Goal: Ask a question: Seek information or help from site administrators or community

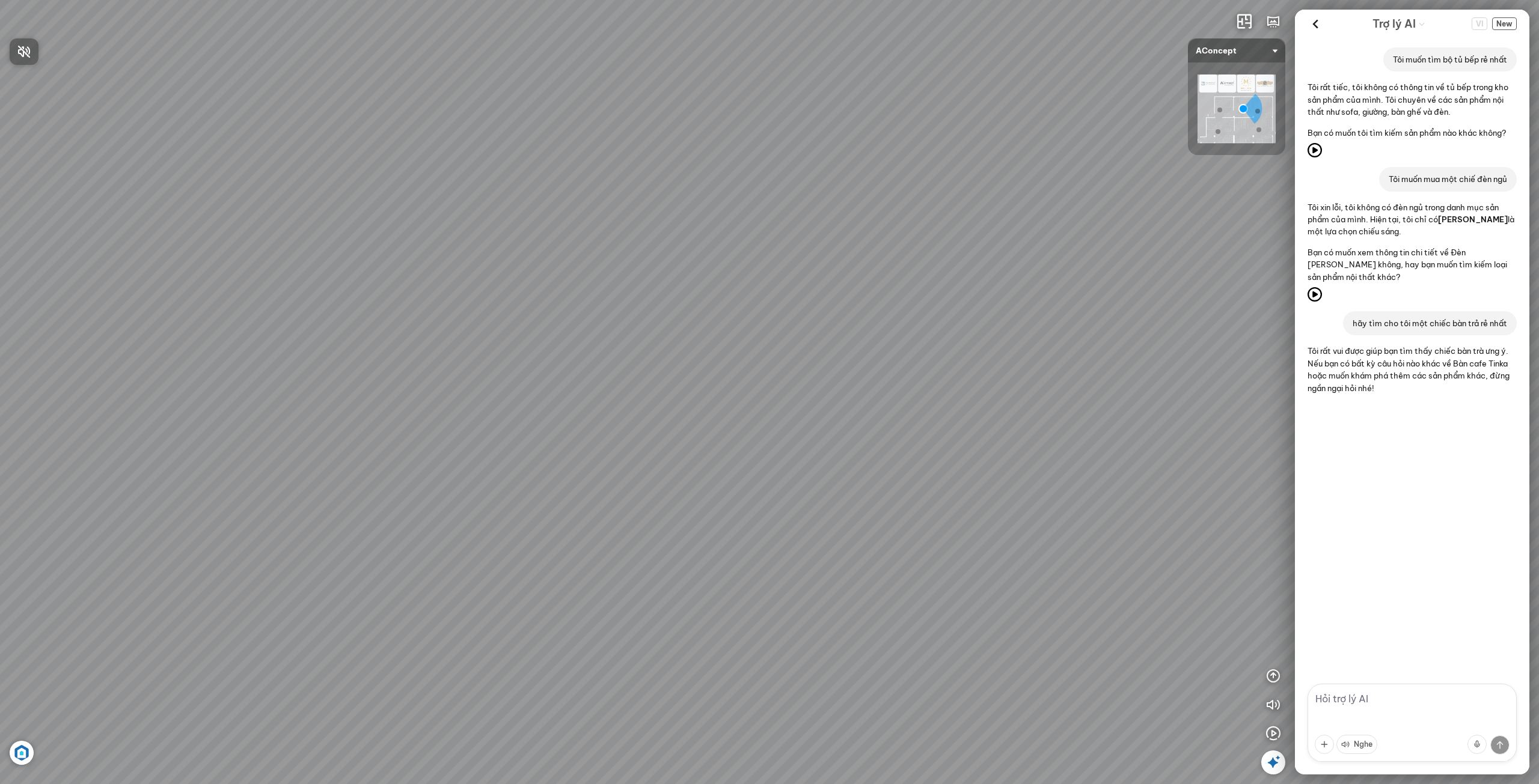
click at [1508, 24] on div at bounding box center [770, 392] width 1539 height 784
click at [1506, 15] on div "VI New" at bounding box center [1494, 23] width 45 height 19
click at [1503, 24] on span "New" at bounding box center [1504, 23] width 25 height 13
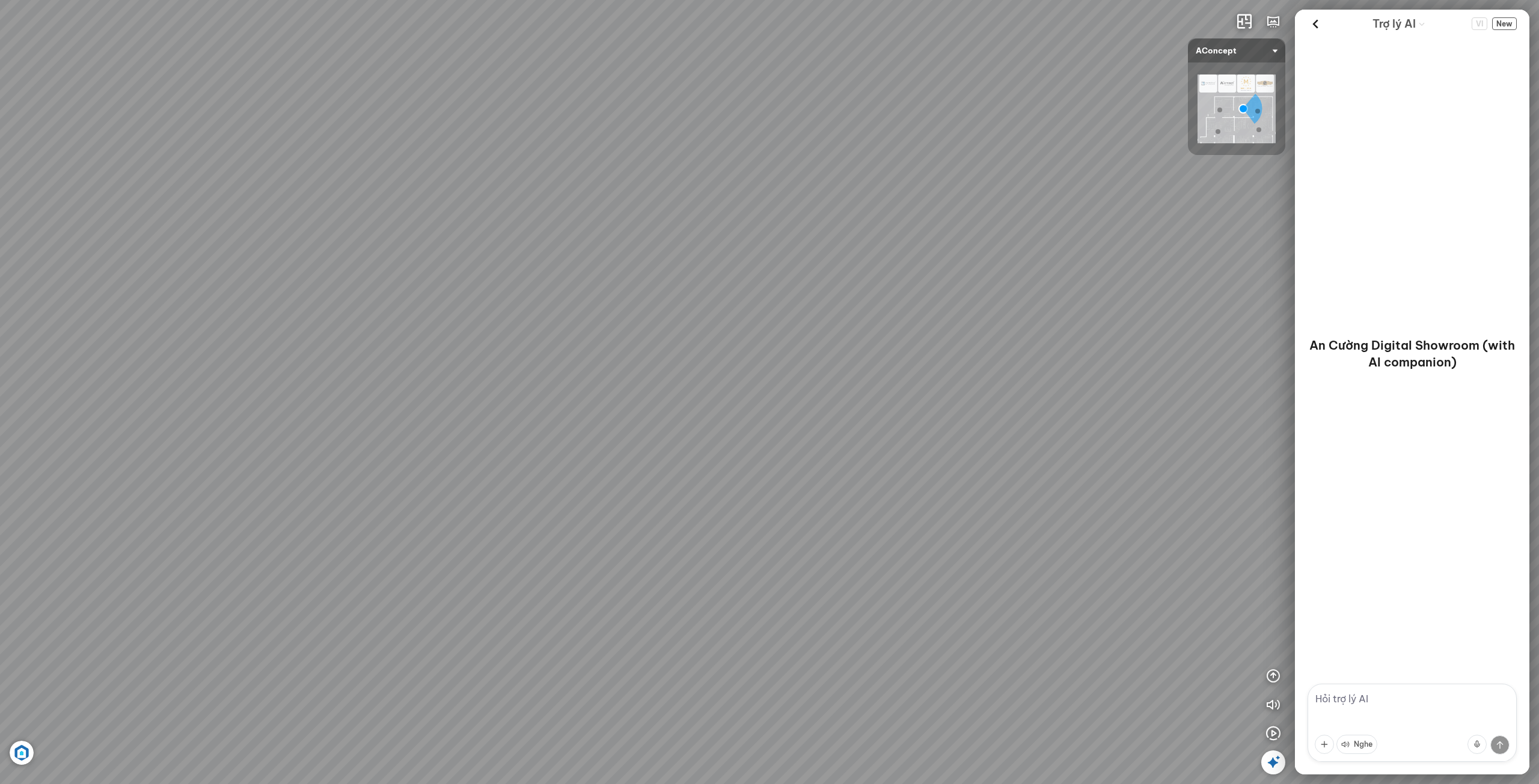
click at [1444, 717] on textarea at bounding box center [1412, 722] width 209 height 78
type textarea "cần combo nooikj that phong khách dưới 60 triệu"
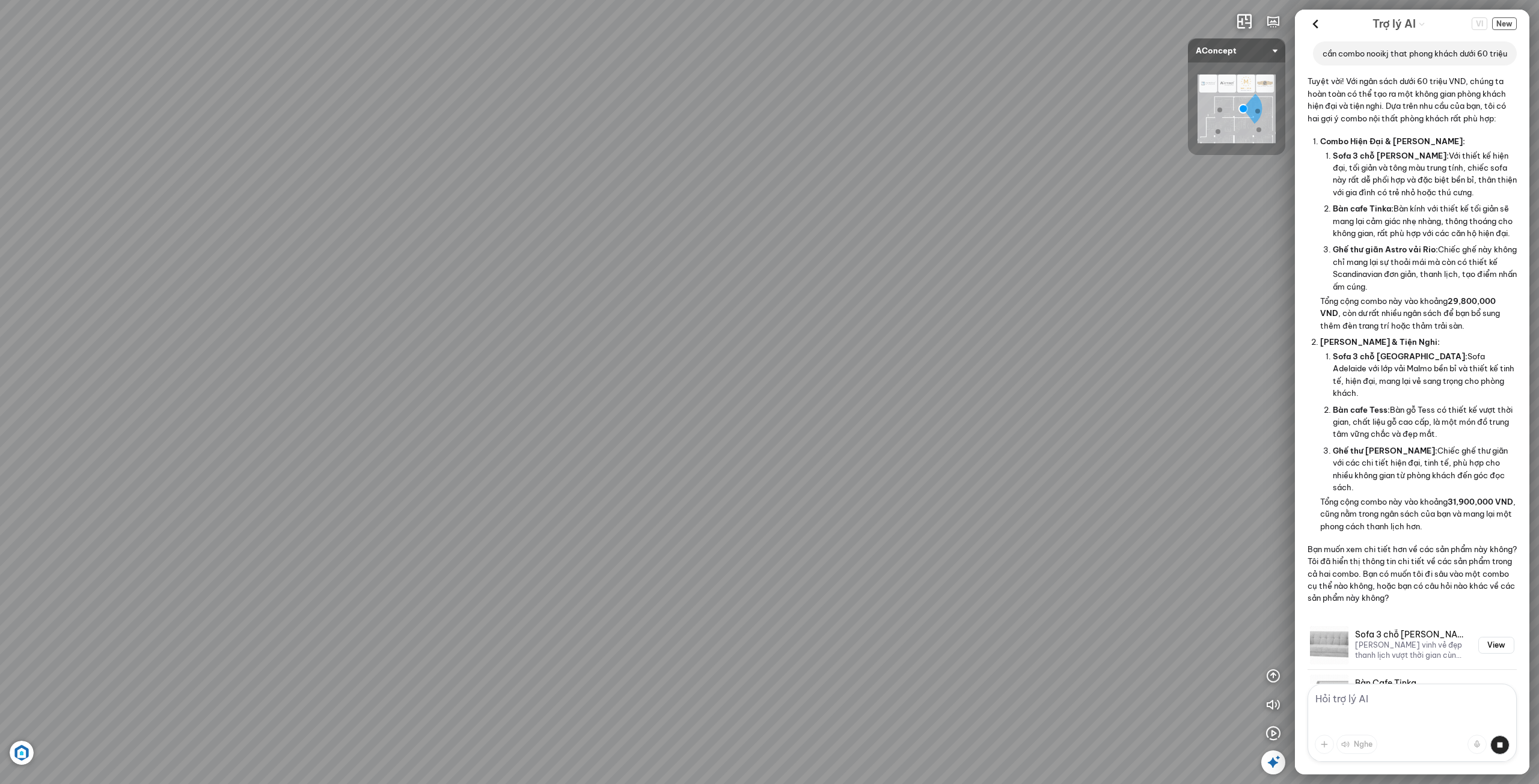
scroll to position [353, 0]
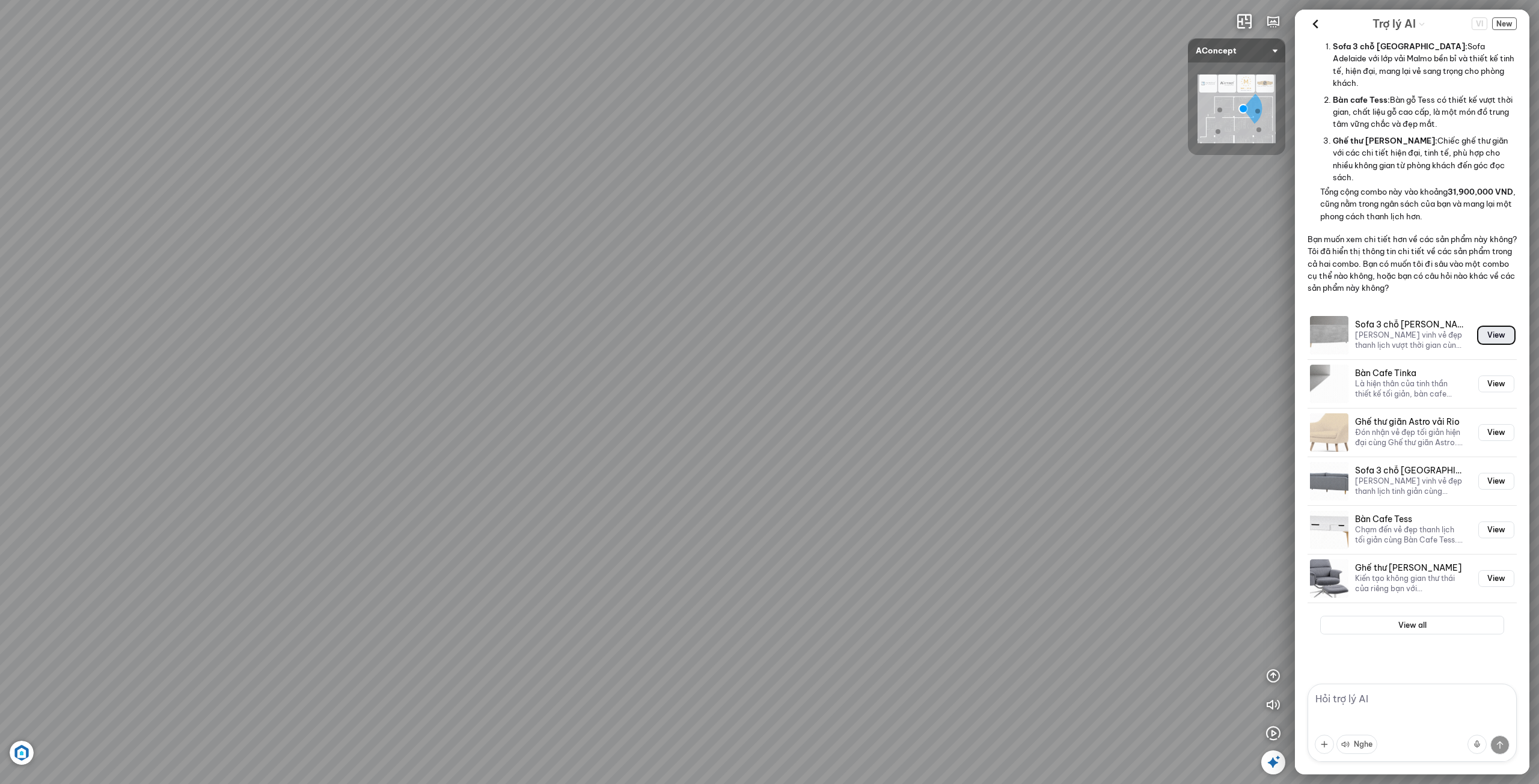
click at [1491, 340] on button "View" at bounding box center [1497, 335] width 36 height 17
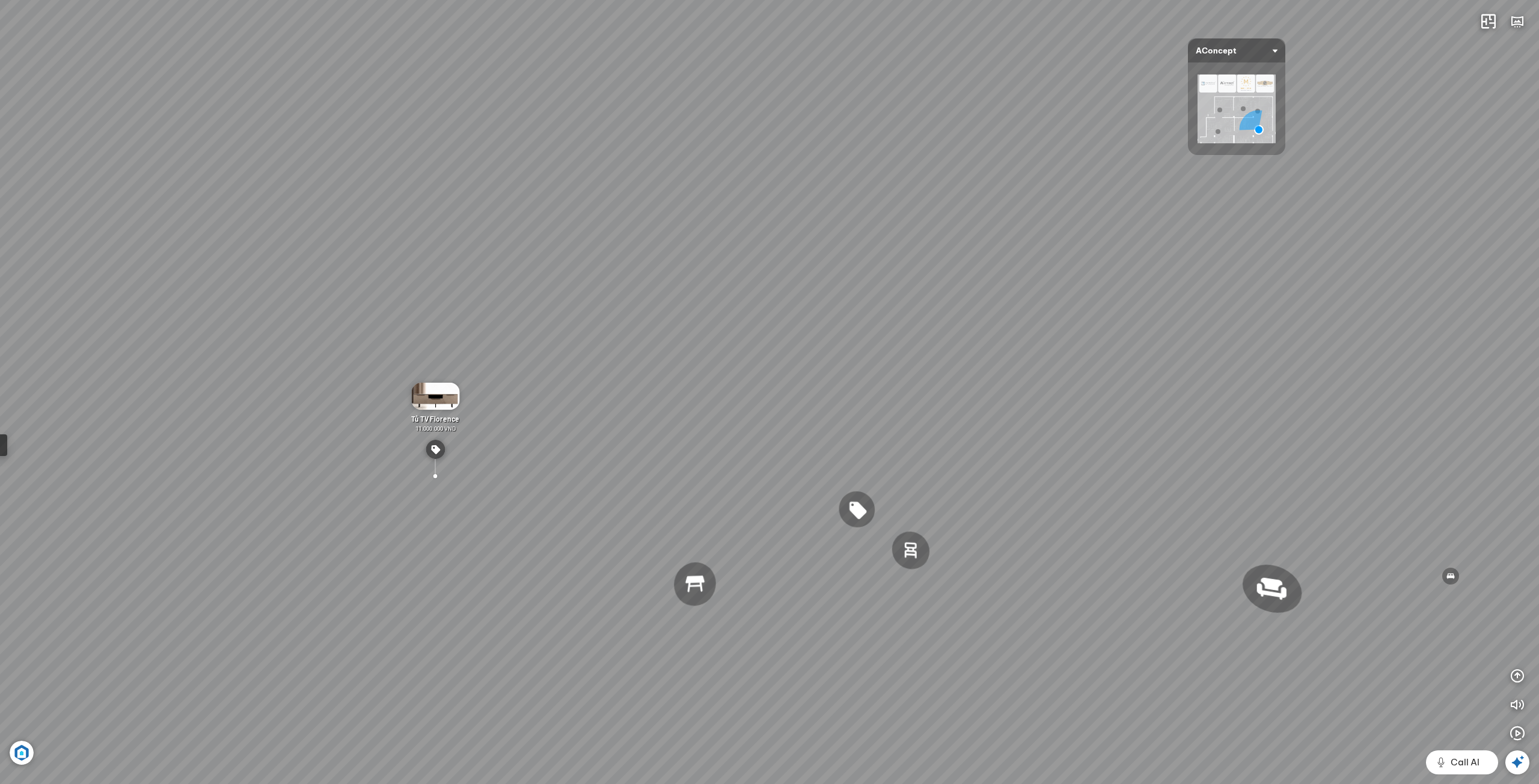
scroll to position [8343, 0]
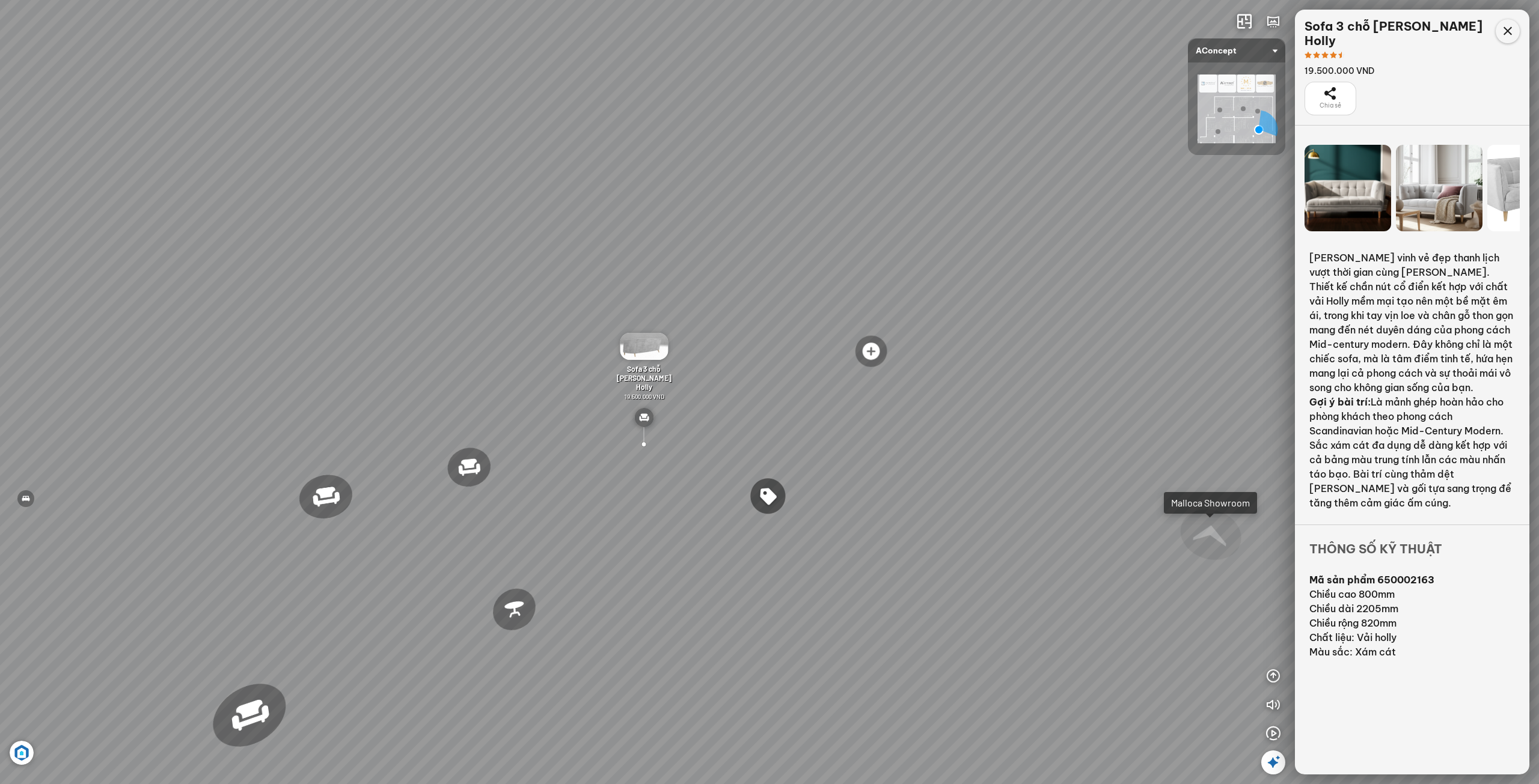
click at [1514, 35] on icon at bounding box center [1508, 30] width 14 height 14
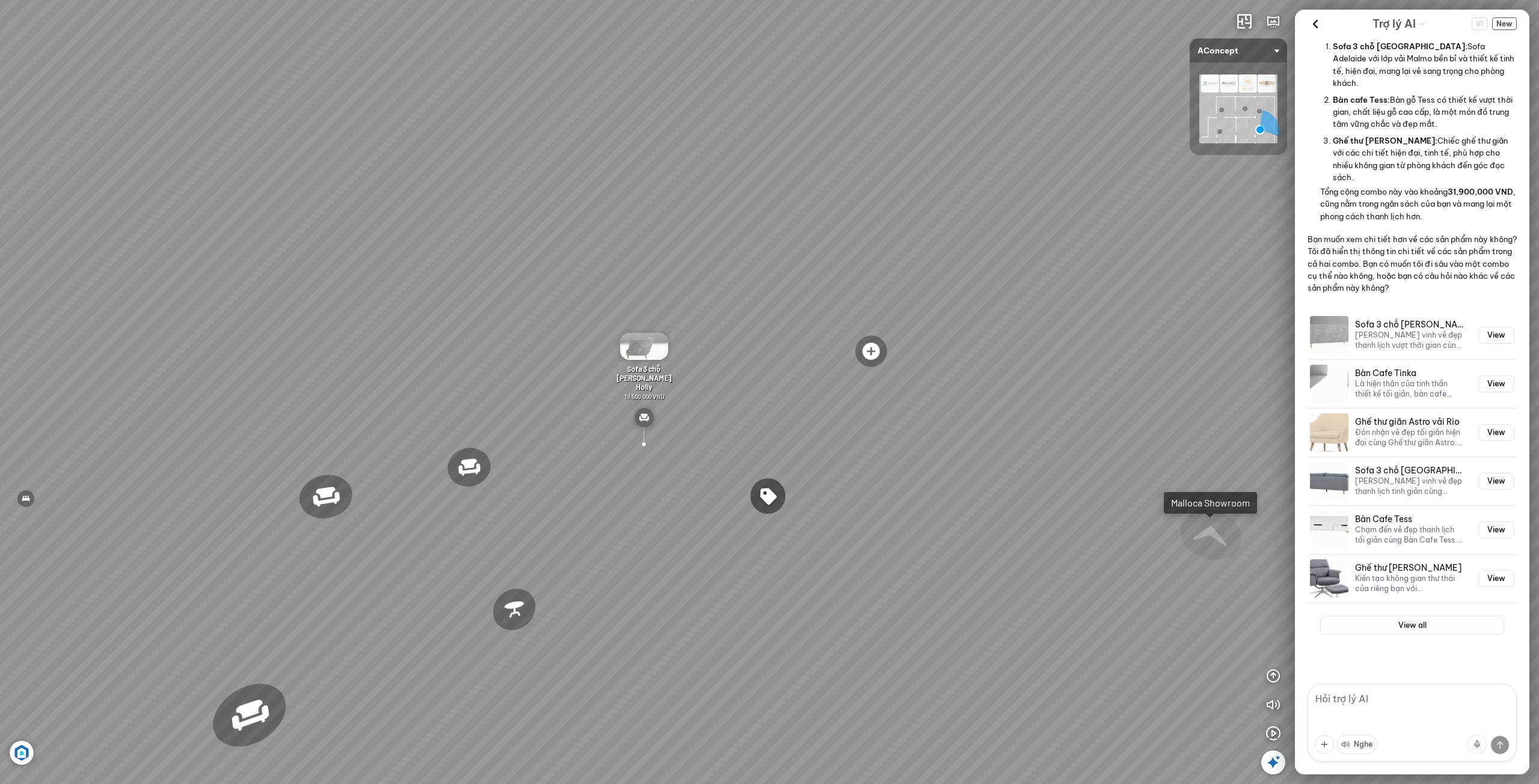
scroll to position [353, 0]
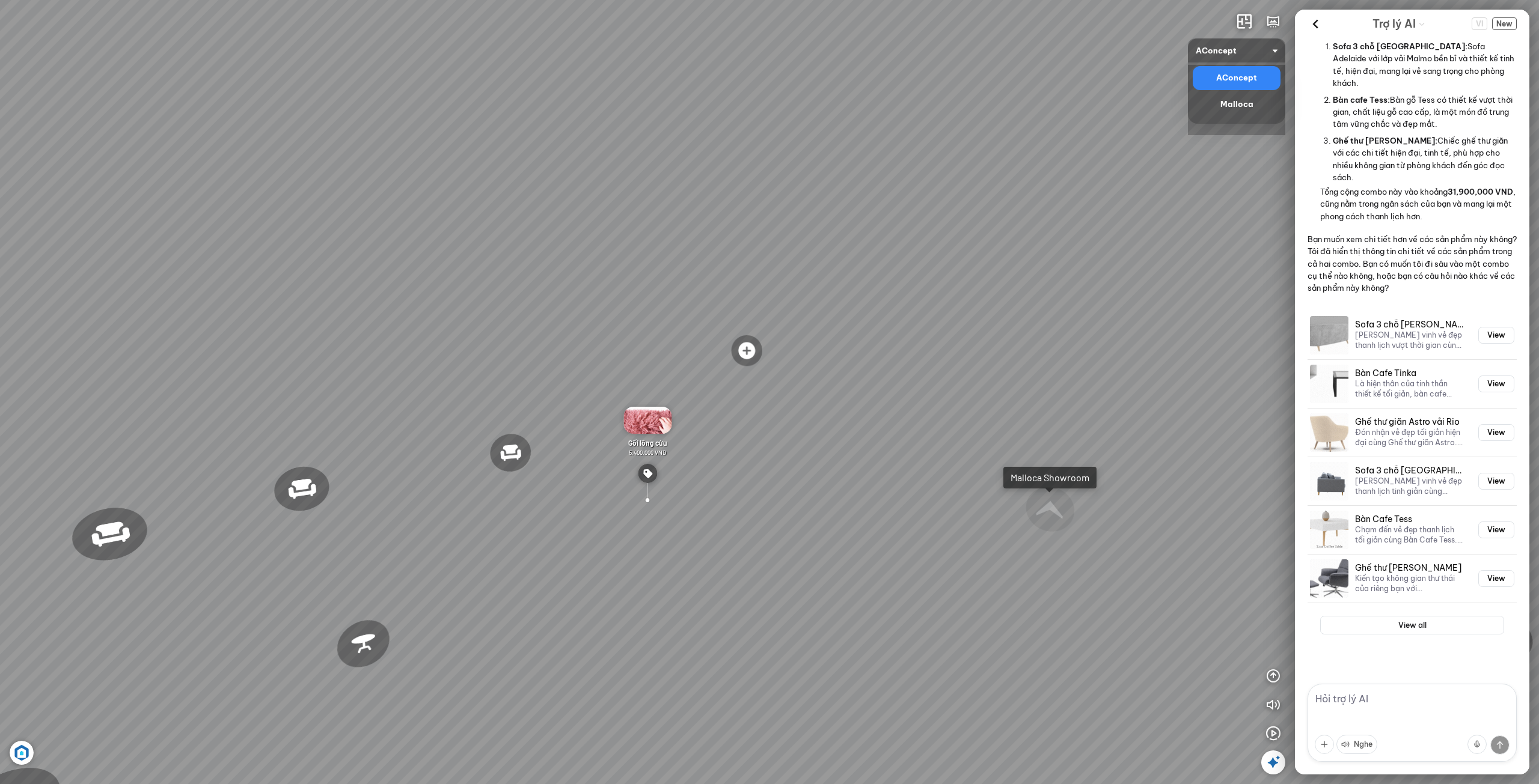
click at [1269, 49] on span "AConcept" at bounding box center [1237, 51] width 82 height 24
click at [1244, 100] on div "Malloca" at bounding box center [1236, 104] width 78 height 14
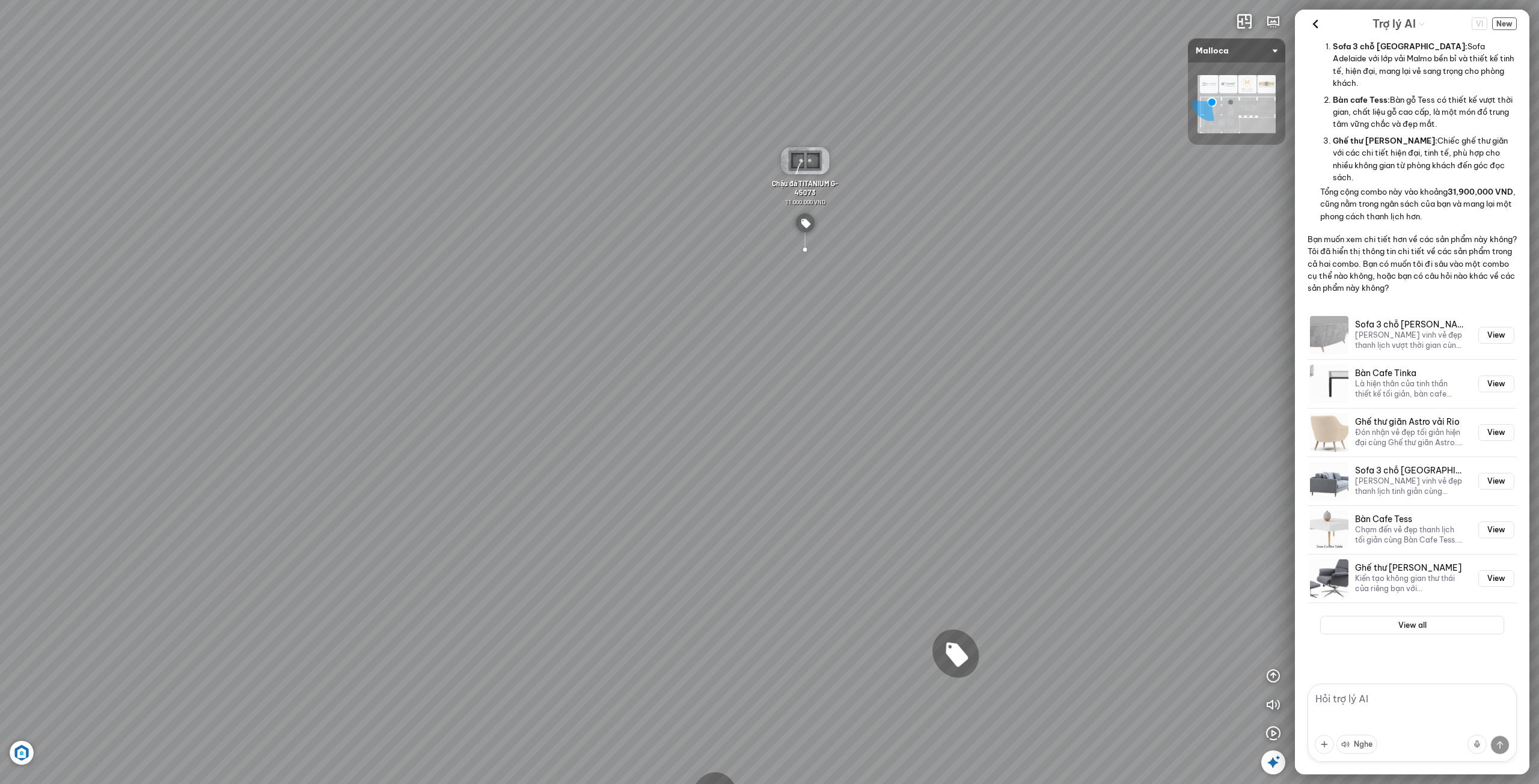
drag, startPoint x: 806, startPoint y: 367, endPoint x: 888, endPoint y: 352, distance: 83.4
click at [888, 352] on div "Chậu rửa chén MS 6075 6.710.000 VND Vòi chậu rửa chén MF-043 7.920.000 VND Vòi …" at bounding box center [770, 392] width 1539 height 784
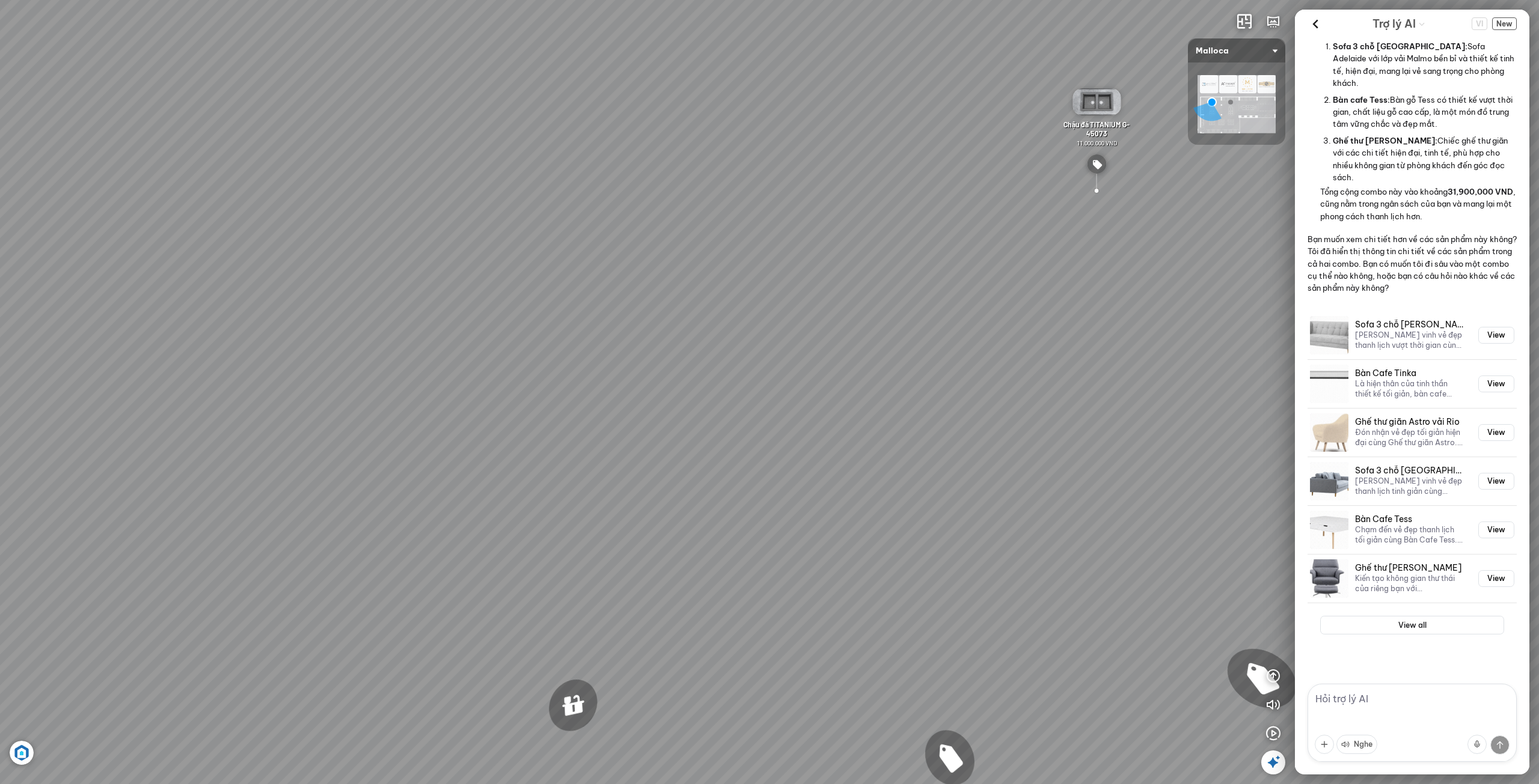
click at [1017, 417] on div "Chậu rửa chén MS 6075 6.710.000 VND Vòi chậu rửa chén MF-043 7.920.000 VND Vòi …" at bounding box center [770, 392] width 1539 height 784
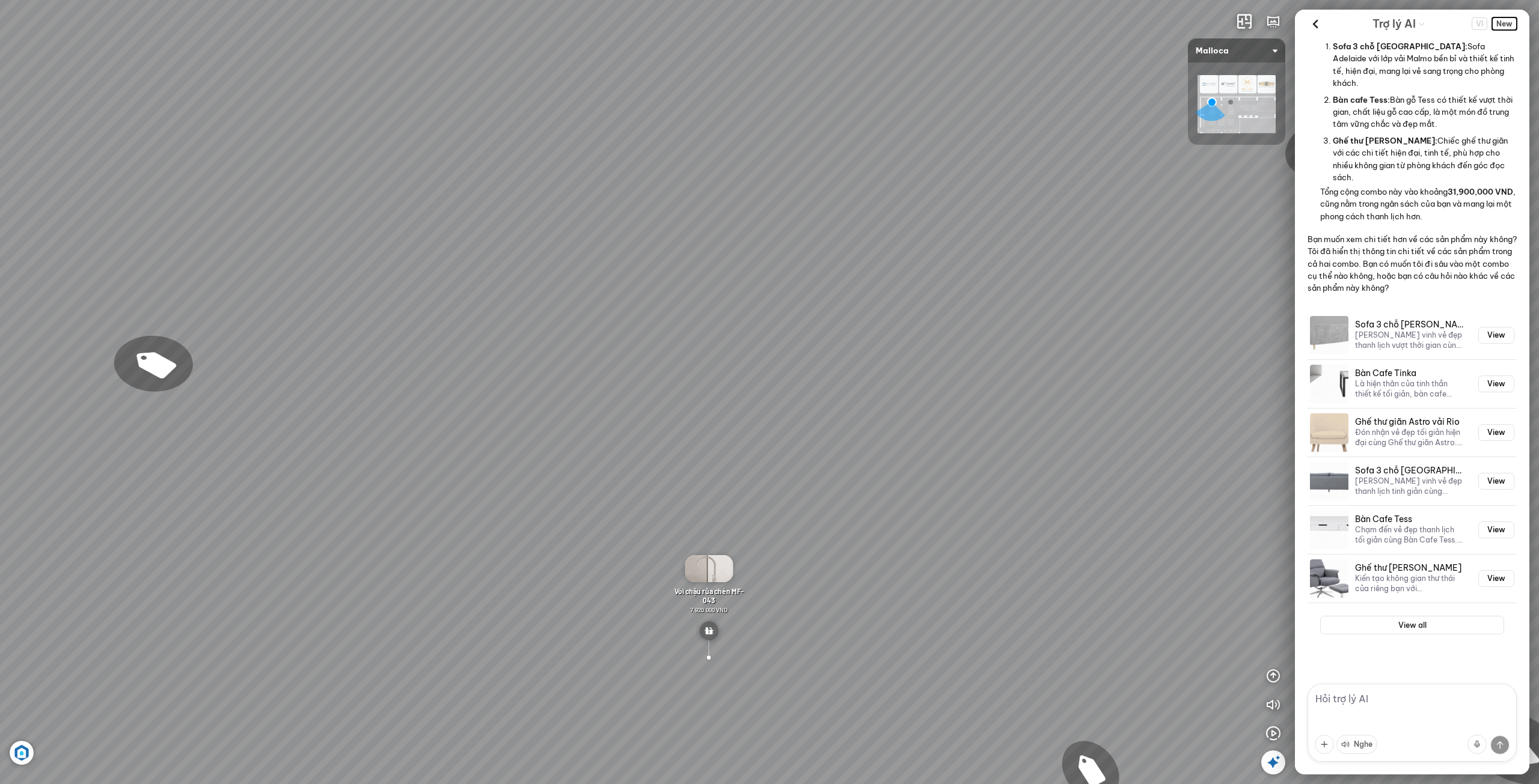
click at [1506, 24] on span "New" at bounding box center [1504, 23] width 25 height 13
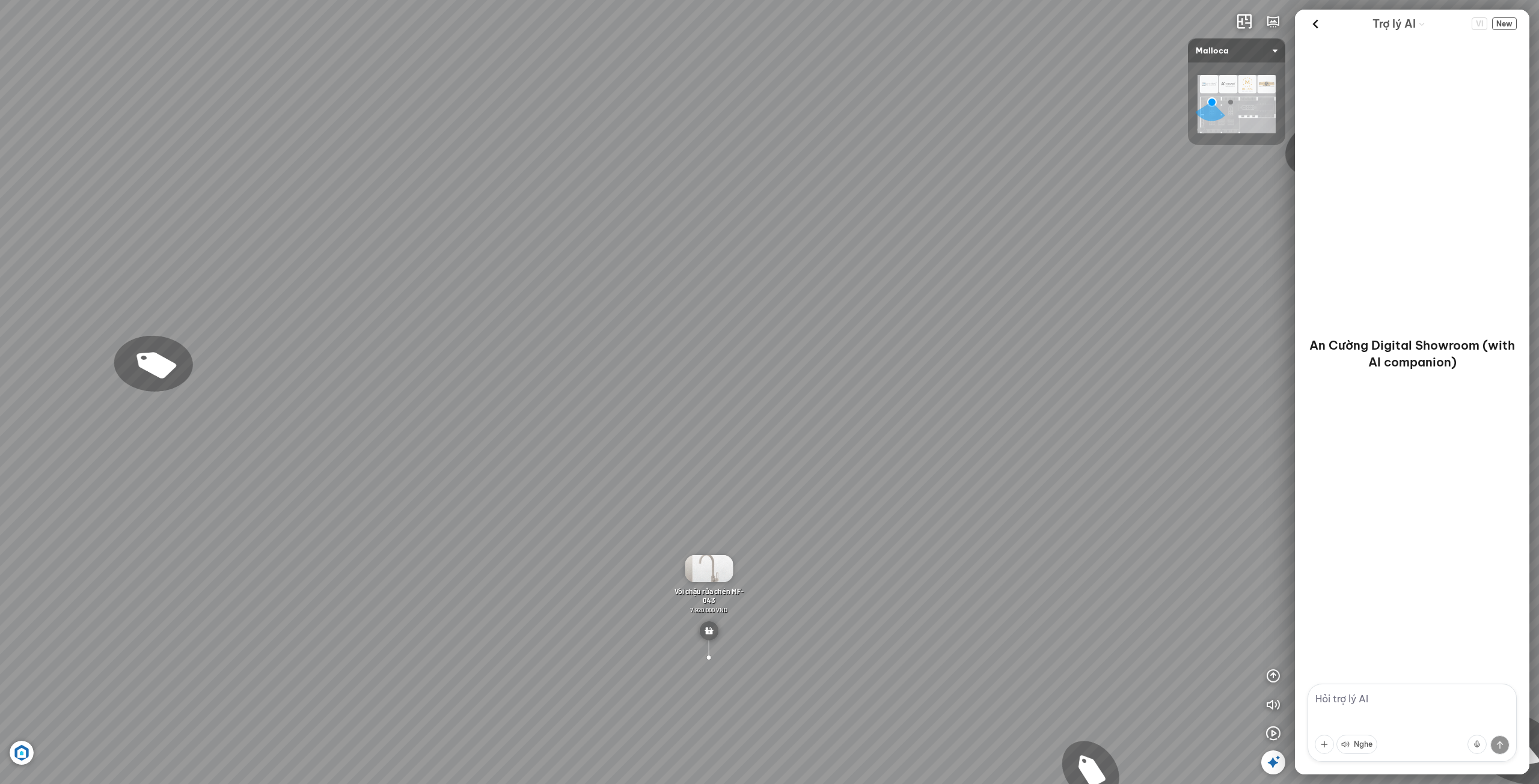
click at [1369, 671] on div at bounding box center [1412, 676] width 234 height 14
click at [1380, 694] on textarea at bounding box center [1412, 722] width 209 height 78
type textarea "tư vấn bộ chậu vòi giá rẻ nhưng mà bền nhé"
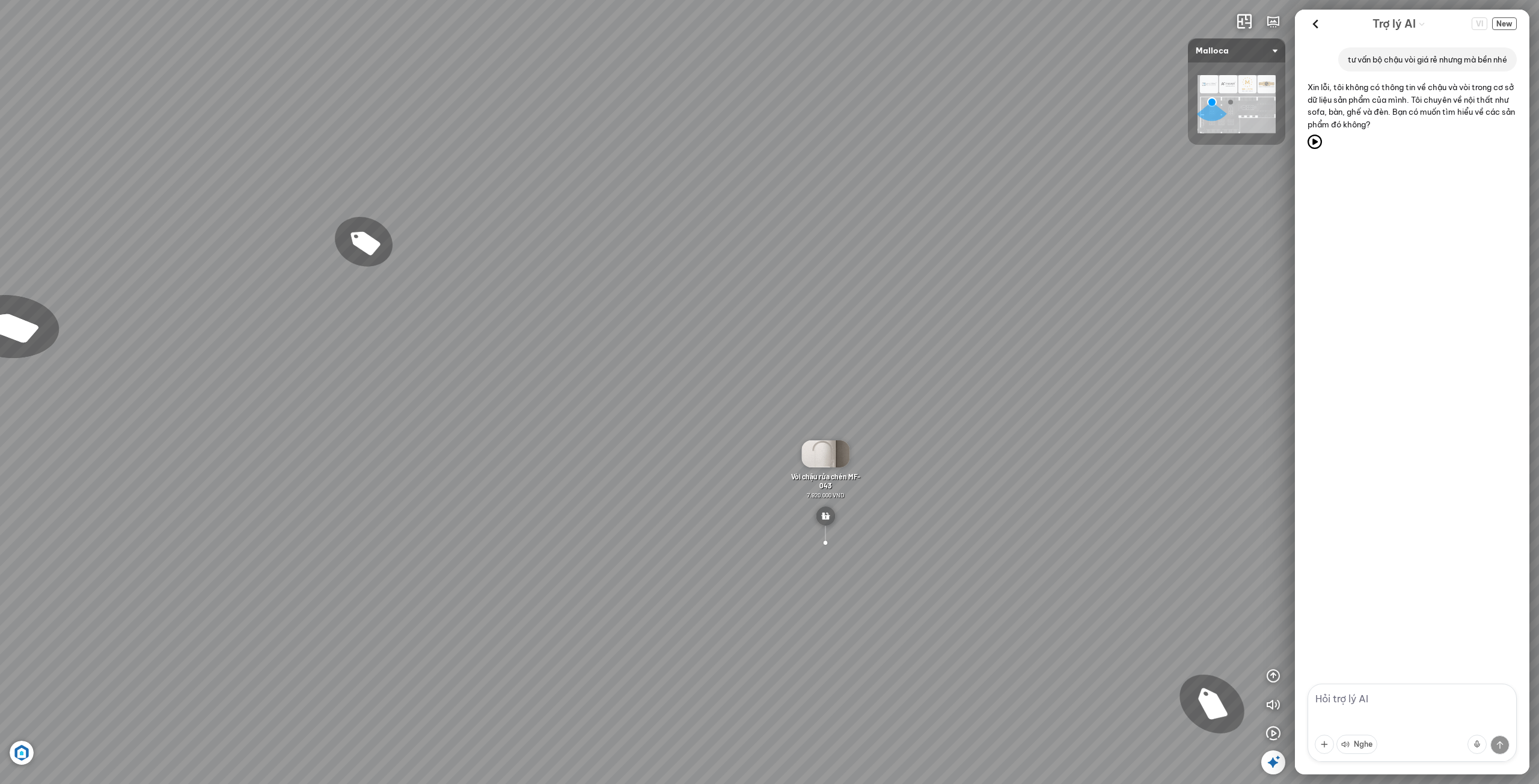
drag, startPoint x: 868, startPoint y: 495, endPoint x: 1398, endPoint y: 356, distance: 547.9
click at [1409, 324] on div "Chậu rửa chén MS 6075 6.710.000 VND Vòi chậu rửa chén MF-043 7.920.000 VND Vòi …" at bounding box center [770, 392] width 1539 height 784
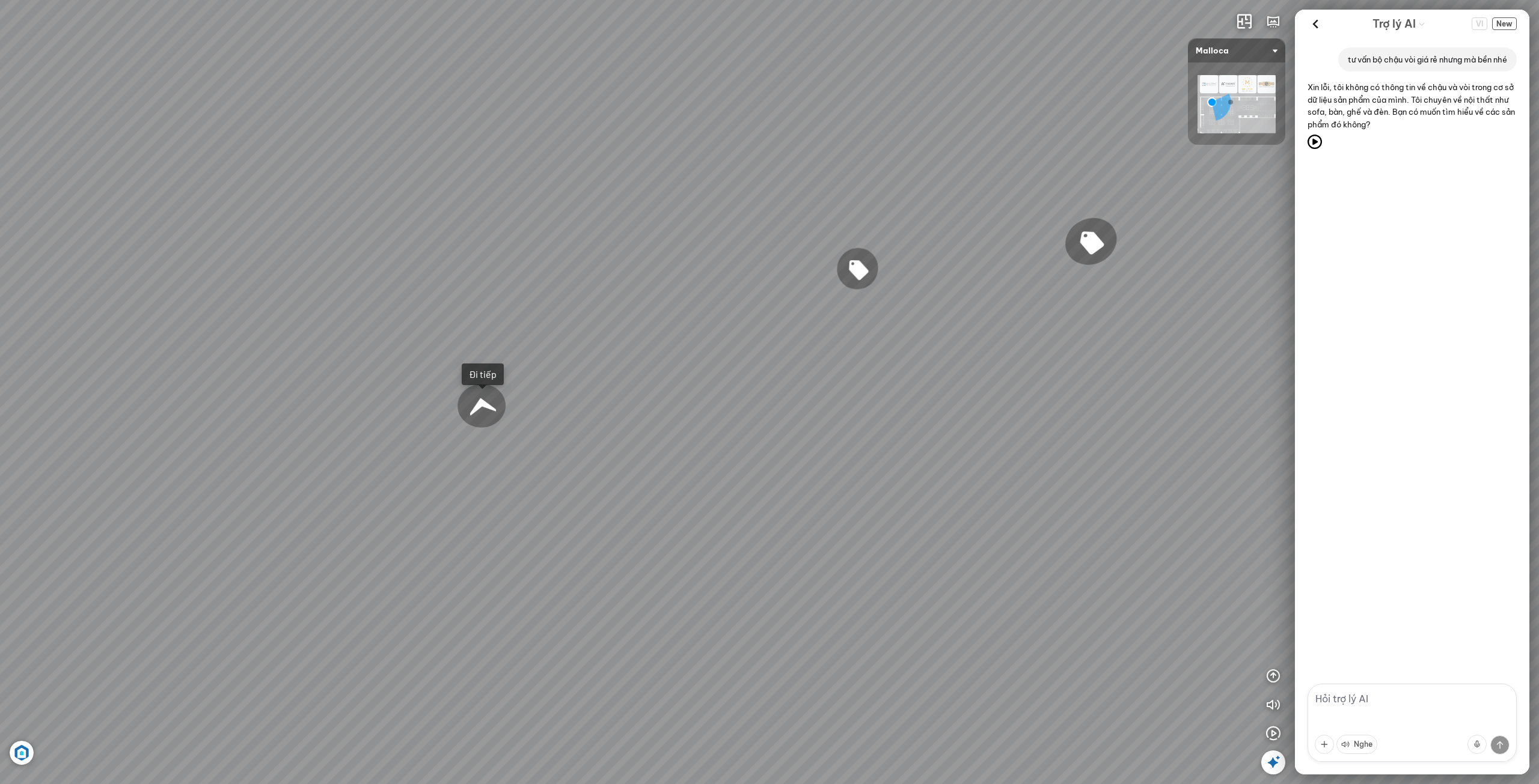
drag, startPoint x: 872, startPoint y: 498, endPoint x: 603, endPoint y: 341, distance: 311.5
click at [617, 361] on div "Chậu rửa chén MS 6075 6.710.000 VND Vòi chậu rửa chén MF-043 7.920.000 VND Vòi …" at bounding box center [770, 392] width 1539 height 784
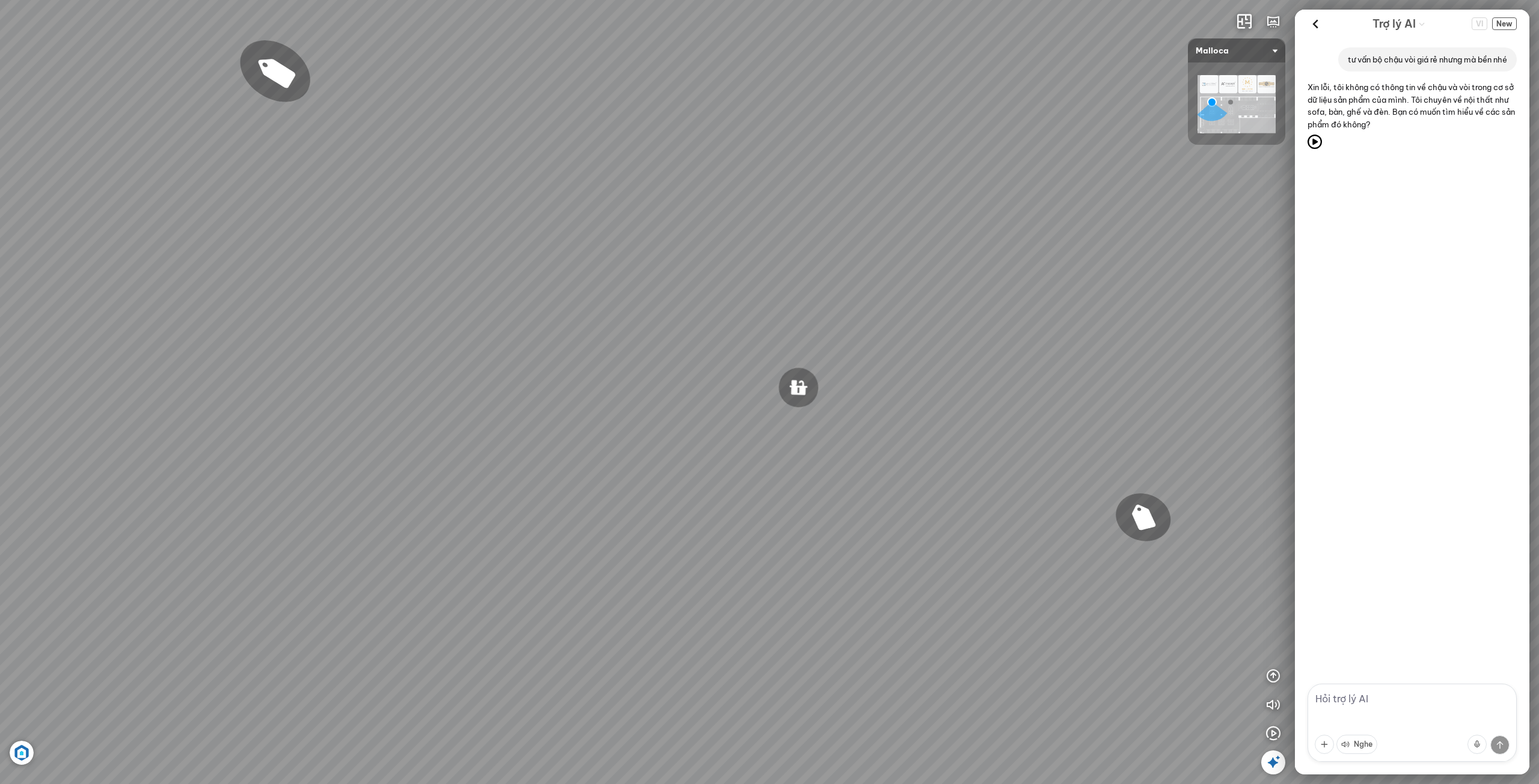
drag, startPoint x: 889, startPoint y: 408, endPoint x: 736, endPoint y: 458, distance: 161.0
click at [726, 443] on div "Chậu rửa chén MS 6075 6.710.000 VND Vòi chậu rửa chén MF-043 7.920.000 VND Vòi …" at bounding box center [770, 392] width 1539 height 784
drag, startPoint x: 1063, startPoint y: 471, endPoint x: 991, endPoint y: 457, distance: 73.3
click at [836, 483] on div "Chậu rửa chén MS 6075 6.710.000 VND Vòi chậu rửa chén MF-043 7.920.000 VND Vòi …" at bounding box center [770, 392] width 1539 height 784
click at [927, 545] on div "Chậu rửa chén MS 6075 6.710.000 VND Vòi chậu rửa chén MF-043 7.920.000 VND Vòi …" at bounding box center [770, 392] width 1539 height 784
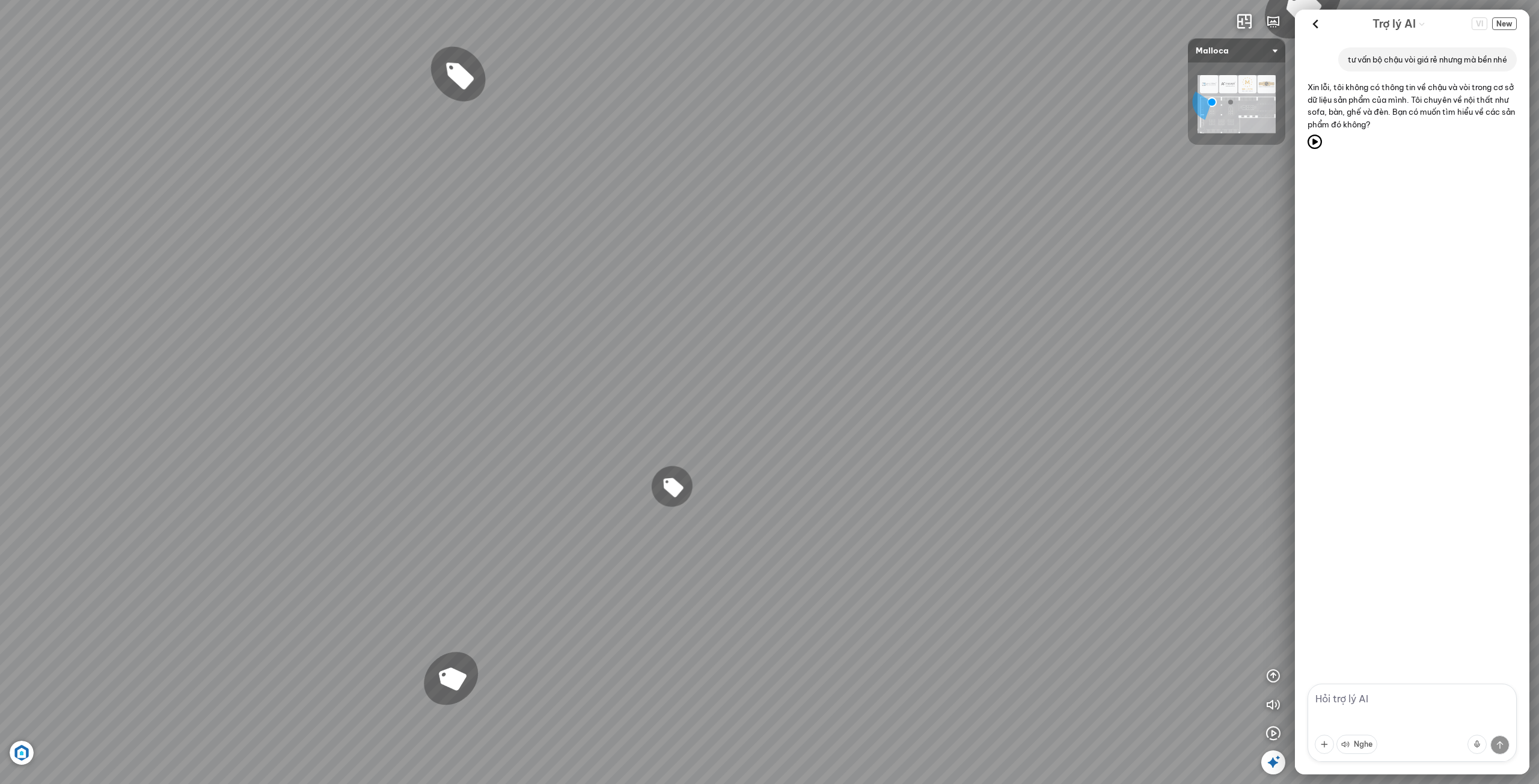
drag, startPoint x: 984, startPoint y: 491, endPoint x: 982, endPoint y: 509, distance: 18.1
click at [893, 556] on div "Chậu rửa chén MS 6075 6.710.000 VND Vòi chậu rửa chén MF-043 7.920.000 VND Vòi …" at bounding box center [770, 392] width 1539 height 784
drag, startPoint x: 935, startPoint y: 588, endPoint x: 975, endPoint y: 535, distance: 66.4
click at [935, 590] on div "Chậu rửa chén MS 6075 6.710.000 VND Vòi chậu rửa chén MF-043 7.920.000 VND Vòi …" at bounding box center [770, 392] width 1539 height 784
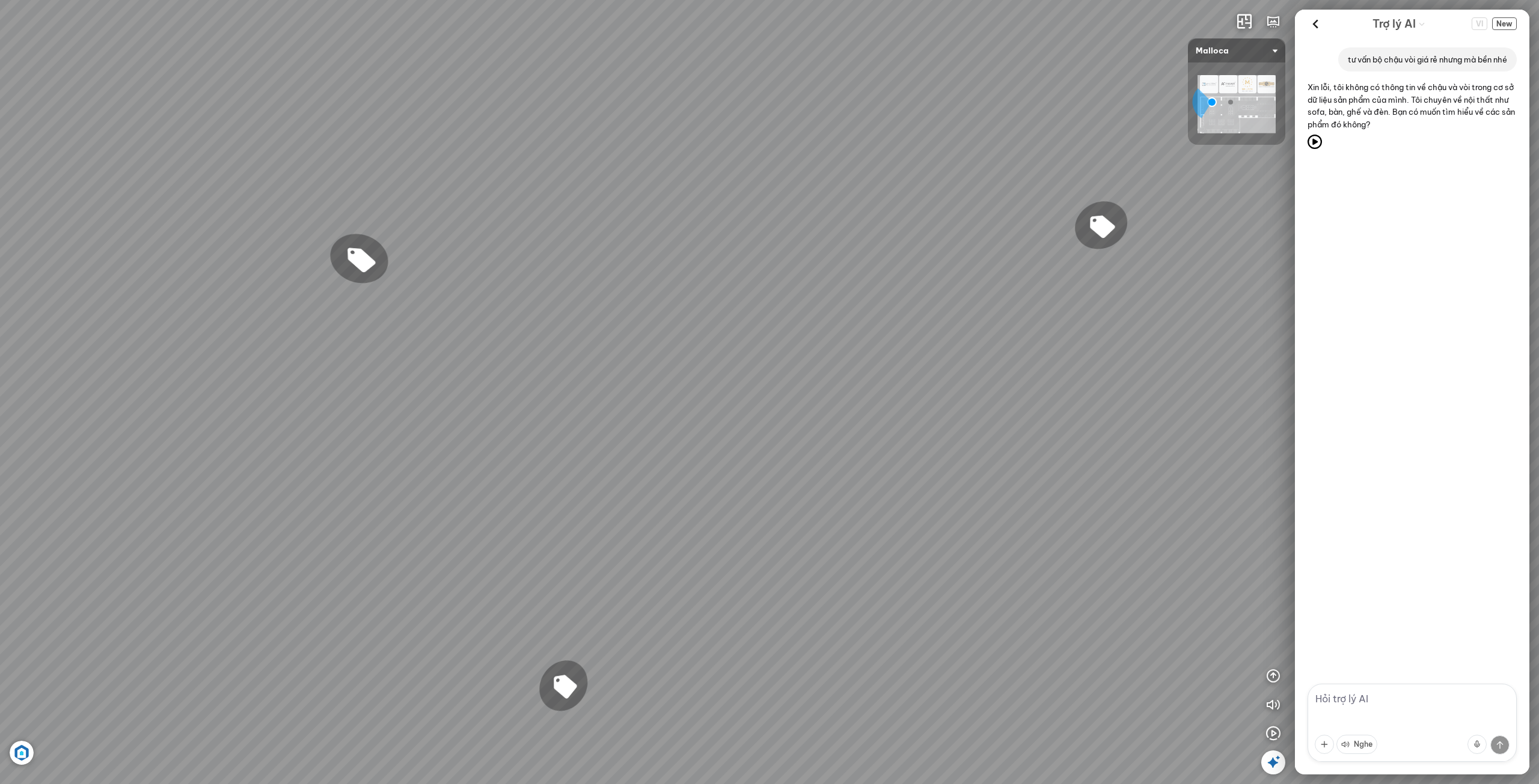
drag, startPoint x: 931, startPoint y: 530, endPoint x: 1124, endPoint y: 495, distance: 196.1
click at [1071, 470] on div "Chậu rửa chén MS 6075 6.710.000 VND Vòi chậu rửa chén MF-043 7.920.000 VND Vòi …" at bounding box center [770, 392] width 1539 height 784
drag, startPoint x: 1004, startPoint y: 536, endPoint x: 799, endPoint y: 509, distance: 206.8
click at [779, 507] on div "Chậu rửa chén MS 6075 6.710.000 VND Vòi chậu rửa chén MF-043 7.920.000 VND Vòi …" at bounding box center [770, 392] width 1539 height 784
drag, startPoint x: 1019, startPoint y: 559, endPoint x: 956, endPoint y: 557, distance: 63.0
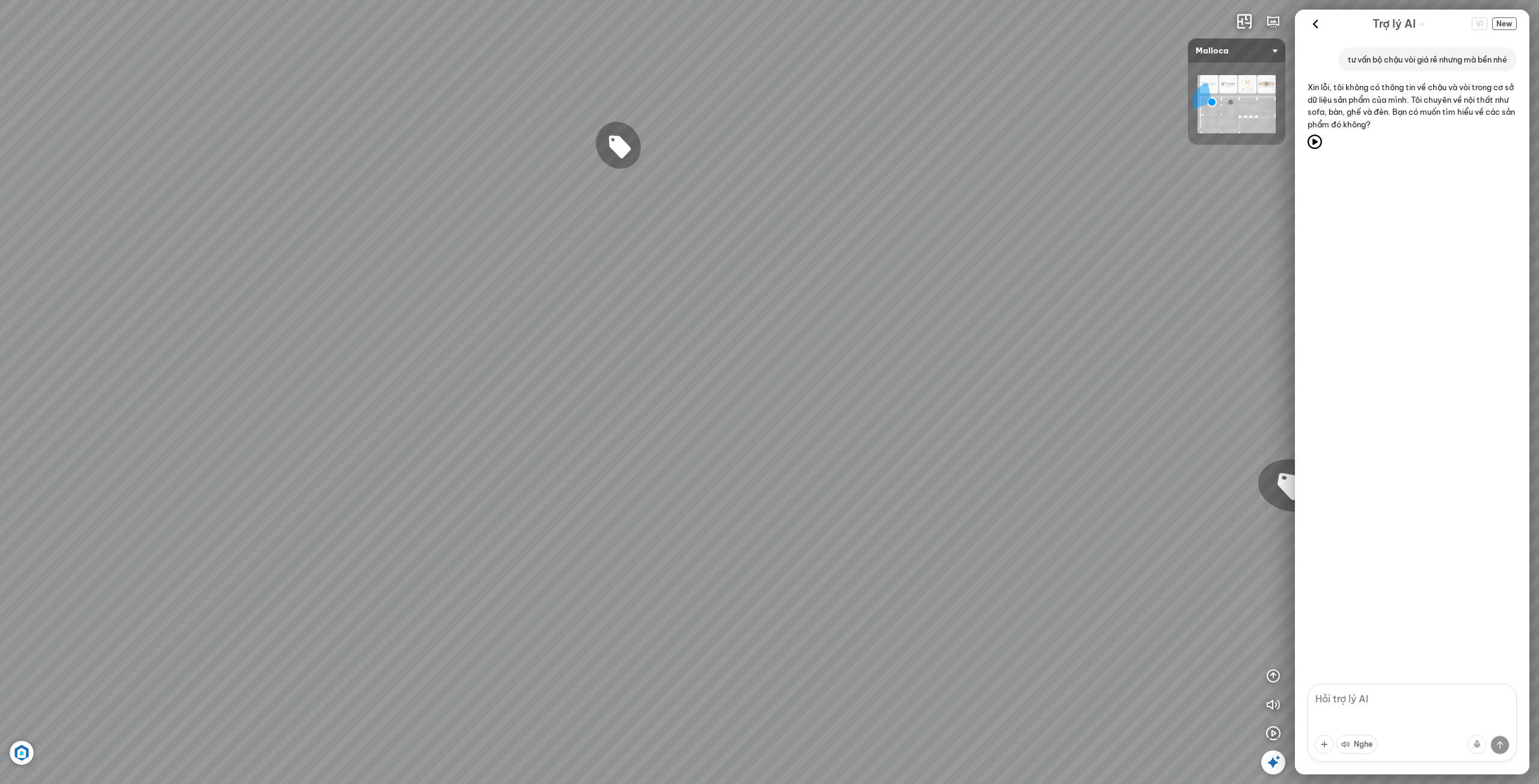
click at [909, 576] on div "Chậu rửa chén MS 6075 6.710.000 VND Vòi chậu rửa chén MF-043 7.920.000 VND Vòi …" at bounding box center [770, 392] width 1539 height 784
drag, startPoint x: 1024, startPoint y: 530, endPoint x: 874, endPoint y: 562, distance: 153.4
click at [871, 561] on div "Chậu rửa chén MS 6075 6.710.000 VND Vòi chậu rửa chén MF-043 7.920.000 VND Vòi …" at bounding box center [770, 392] width 1539 height 784
click at [987, 318] on div "Chậu rửa chén MS 6075 6.710.000 VND Vòi chậu rửa chén MF-043 7.920.000 VND Vòi …" at bounding box center [770, 392] width 1539 height 784
drag, startPoint x: 940, startPoint y: 450, endPoint x: 956, endPoint y: 479, distance: 33.1
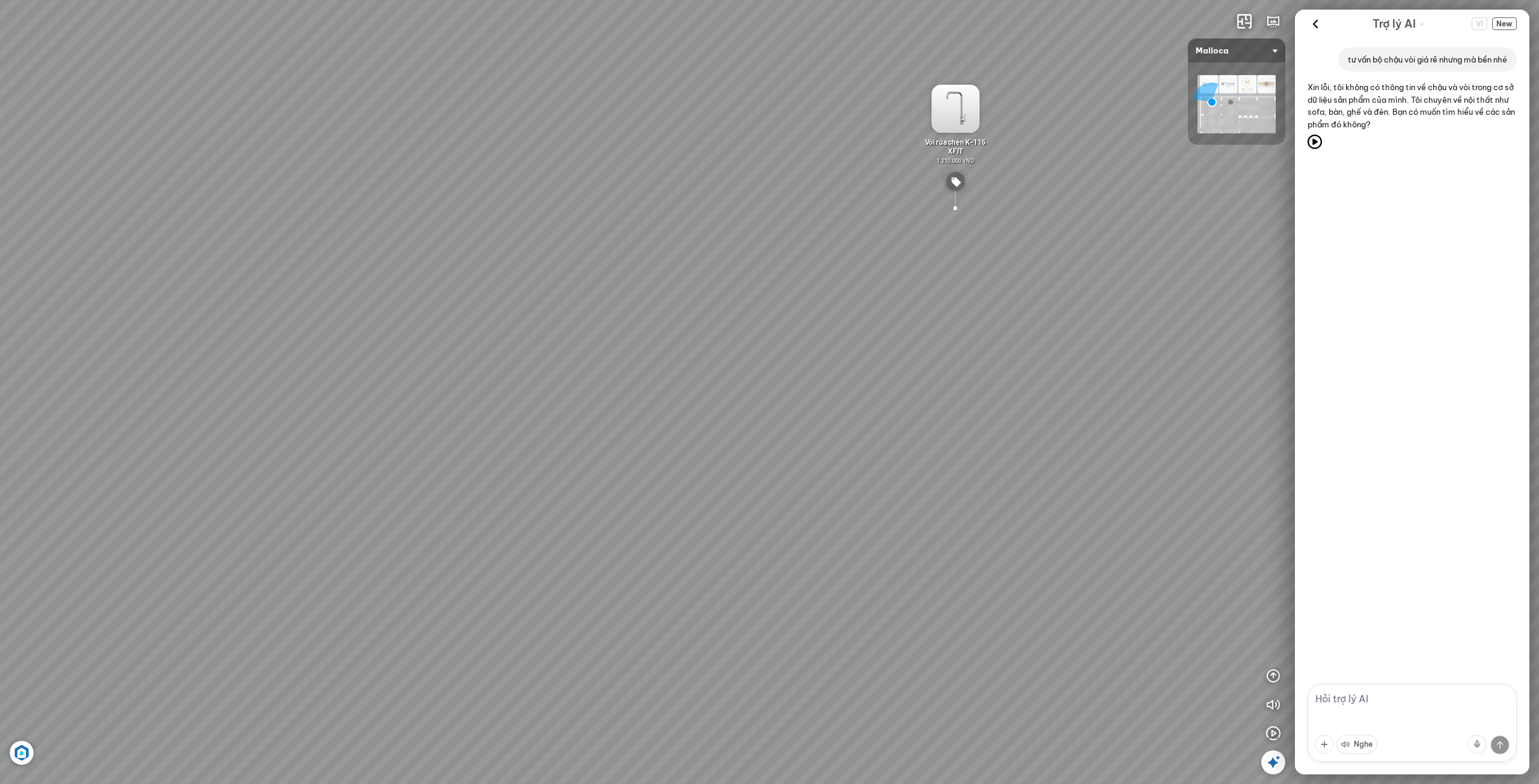
click at [1026, 395] on div "Chậu rửa chén MS 6075 6.710.000 VND Vòi chậu rửa chén MF-043 7.920.000 VND Vòi …" at bounding box center [770, 392] width 1539 height 784
drag, startPoint x: 994, startPoint y: 540, endPoint x: 1129, endPoint y: 576, distance: 139.7
click at [1218, 556] on div "Chậu rửa chén MS 6075 6.710.000 VND Vòi chậu rửa chén MF-043 7.920.000 VND Vòi …" at bounding box center [770, 392] width 1539 height 784
drag, startPoint x: 944, startPoint y: 405, endPoint x: 1020, endPoint y: 489, distance: 113.3
click at [1023, 492] on div "Chậu rửa chén MS 6075 6.710.000 VND Vòi chậu rửa chén MF-043 7.920.000 VND Vòi …" at bounding box center [770, 392] width 1539 height 784
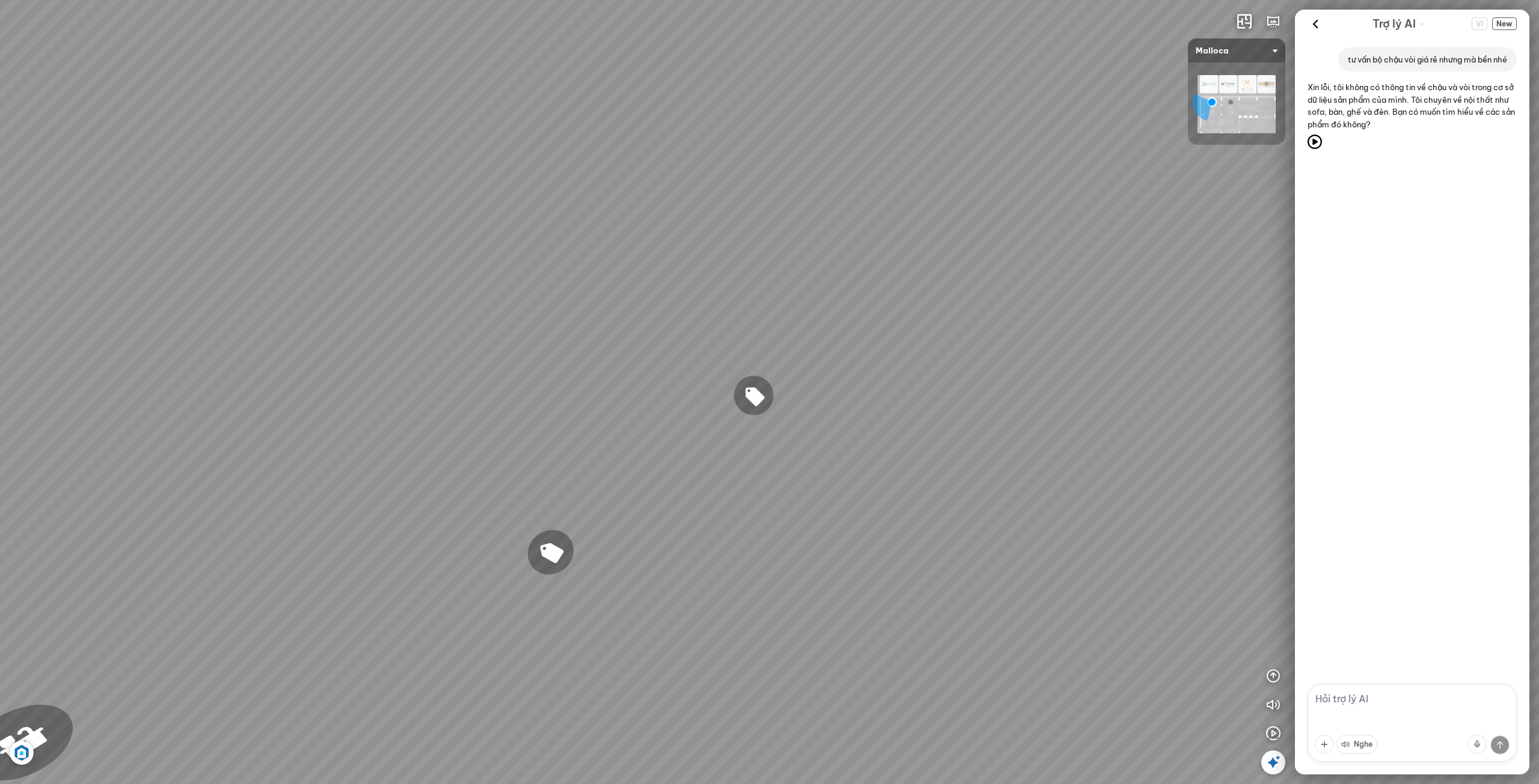
drag, startPoint x: 903, startPoint y: 479, endPoint x: 1091, endPoint y: 553, distance: 202.0
click at [1091, 553] on div "Chậu rửa chén MS 6075 6.710.000 VND Vòi chậu rửa chén MF-043 7.920.000 VND Vòi …" at bounding box center [770, 392] width 1539 height 784
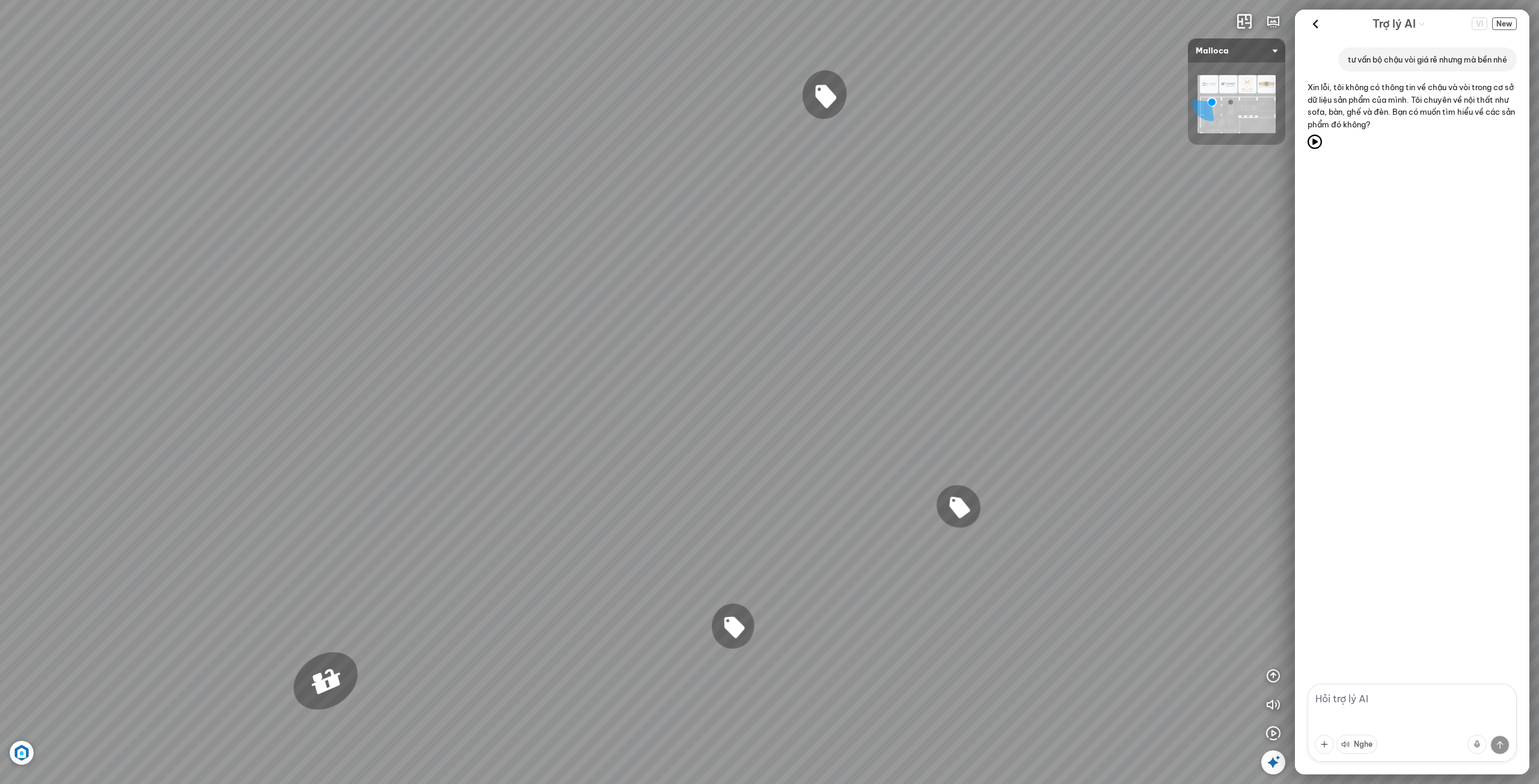
drag, startPoint x: 1077, startPoint y: 605, endPoint x: 1095, endPoint y: 603, distance: 18.1
click at [1094, 605] on div "Chậu rửa chén MS 6075 6.710.000 VND Vòi chậu rửa chén MF-043 7.920.000 VND Vòi …" at bounding box center [770, 392] width 1539 height 784
click at [1104, 620] on div "Chậu rửa chén MS 6075 6.710.000 VND Vòi chậu rửa chén MF-043 7.920.000 VND Vòi …" at bounding box center [770, 392] width 1539 height 784
drag, startPoint x: 1057, startPoint y: 573, endPoint x: 1057, endPoint y: 483, distance: 90.0
click at [1057, 483] on div "Chậu rửa chén MS 6075 6.710.000 VND Vòi chậu rửa chén MF-043 7.920.000 VND Vòi …" at bounding box center [770, 392] width 1539 height 784
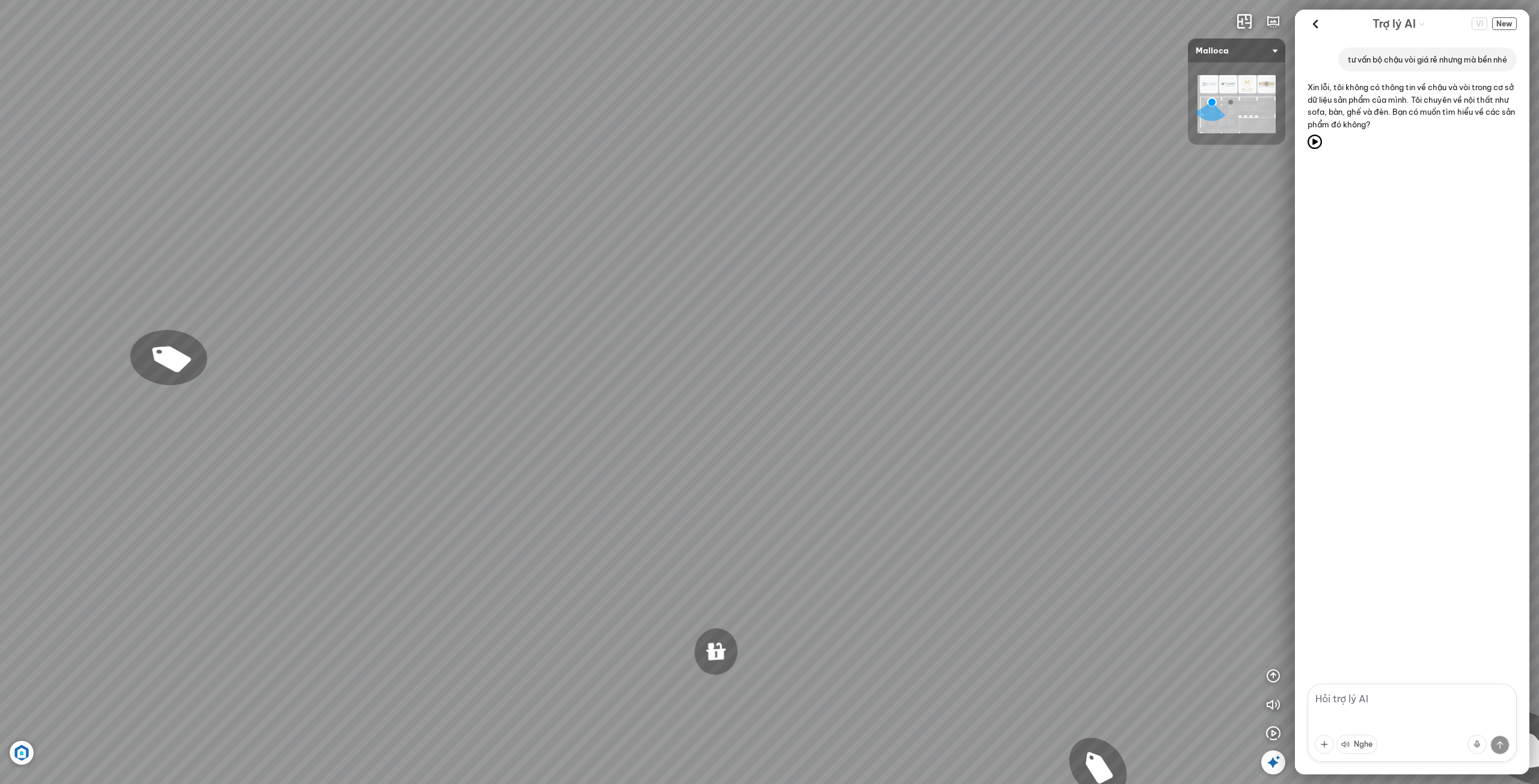
click at [1033, 449] on div "Chậu rửa chén MS 6075 6.710.000 VND Vòi chậu rửa chén MF-043 7.920.000 VND Vòi …" at bounding box center [770, 392] width 1539 height 784
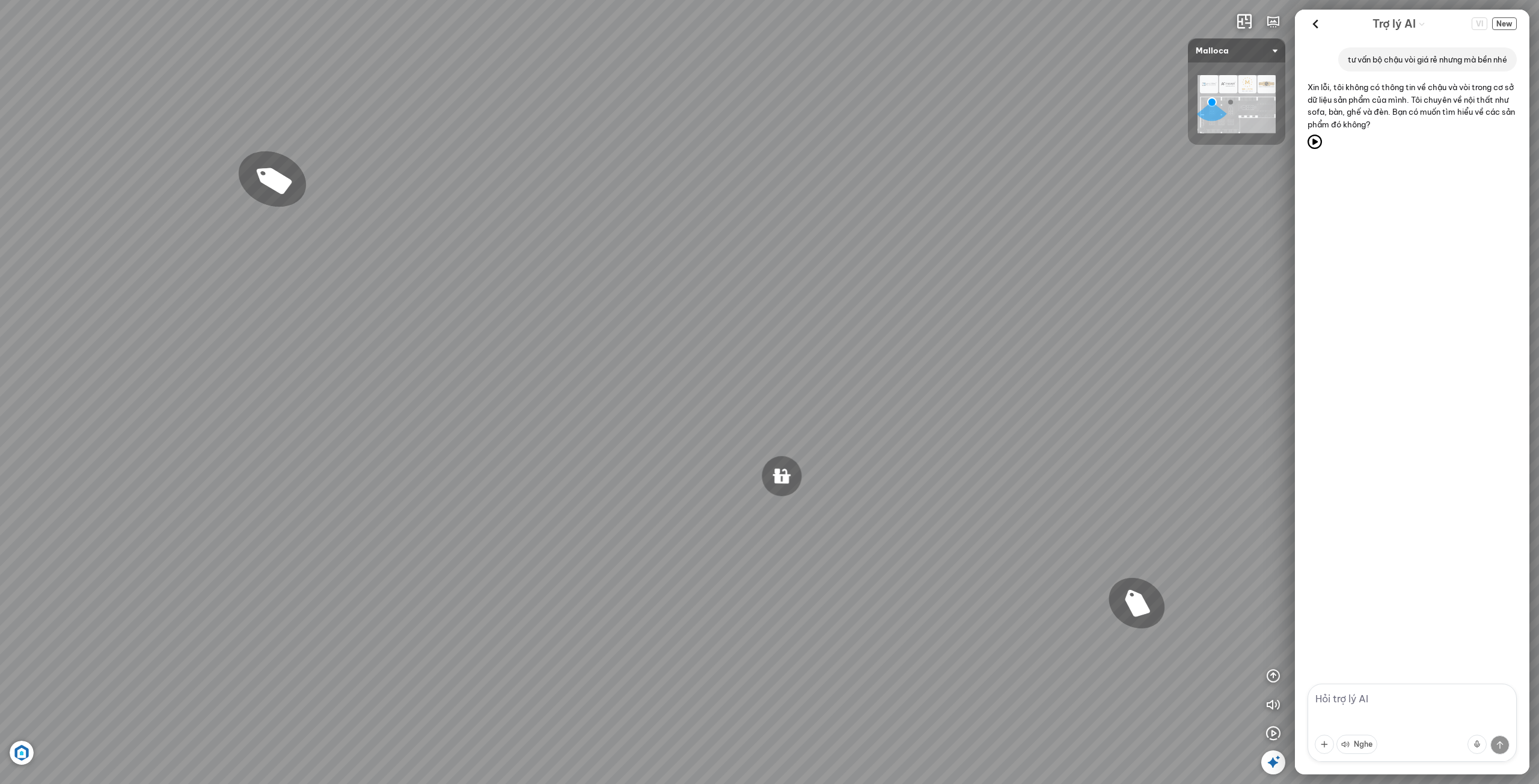
drag, startPoint x: 1072, startPoint y: 461, endPoint x: 1078, endPoint y: 462, distance: 6.1
click at [1078, 461] on div "Chậu rửa chén MS 6075 6.710.000 VND Vòi chậu rửa chén MF-043 7.920.000 VND Vòi …" at bounding box center [770, 392] width 1539 height 784
drag, startPoint x: 1076, startPoint y: 468, endPoint x: 1118, endPoint y: 483, distance: 44.6
click at [1116, 483] on div "Chậu rửa chén MS 6075 6.710.000 VND Vòi chậu rửa chén MF-043 7.920.000 VND Vòi …" at bounding box center [770, 392] width 1539 height 784
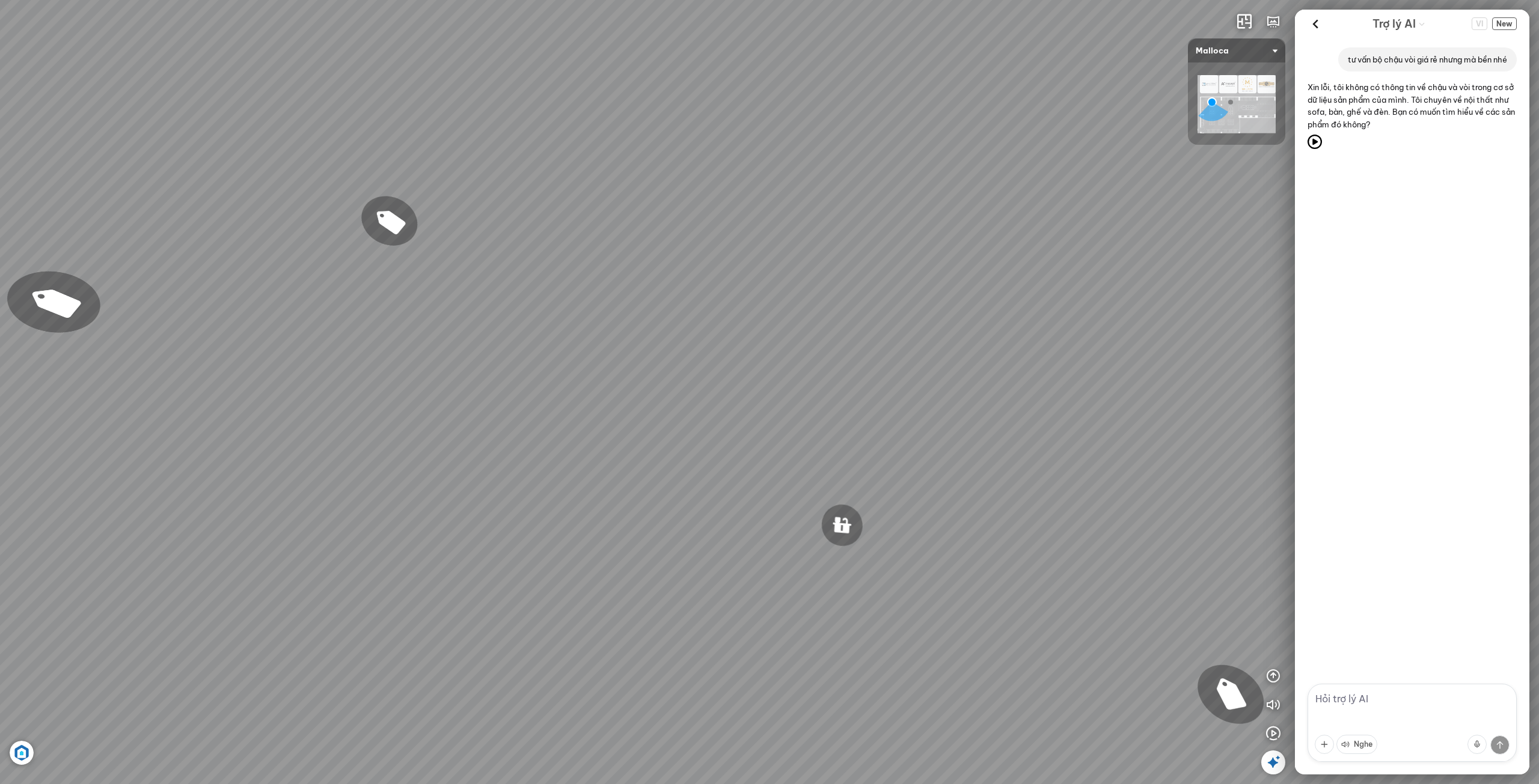
drag, startPoint x: 1111, startPoint y: 468, endPoint x: 1090, endPoint y: 483, distance: 25.8
click at [1090, 483] on div "Chậu rửa chén MS 6075 6.710.000 VND Vòi chậu rửa chén MF-043 7.920.000 VND Vòi …" at bounding box center [770, 392] width 1539 height 784
